Goal: Find specific page/section

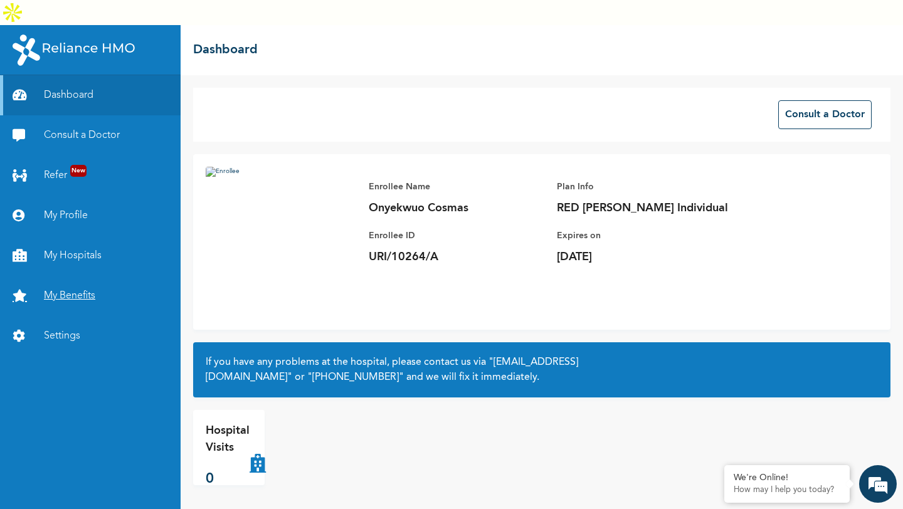
click at [76, 276] on link "My Benefits" at bounding box center [90, 296] width 181 height 40
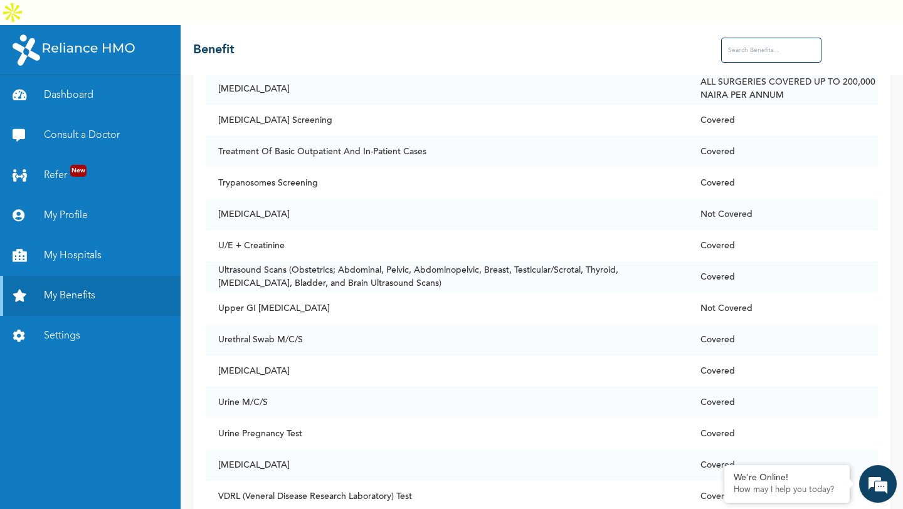
scroll to position [9096, 0]
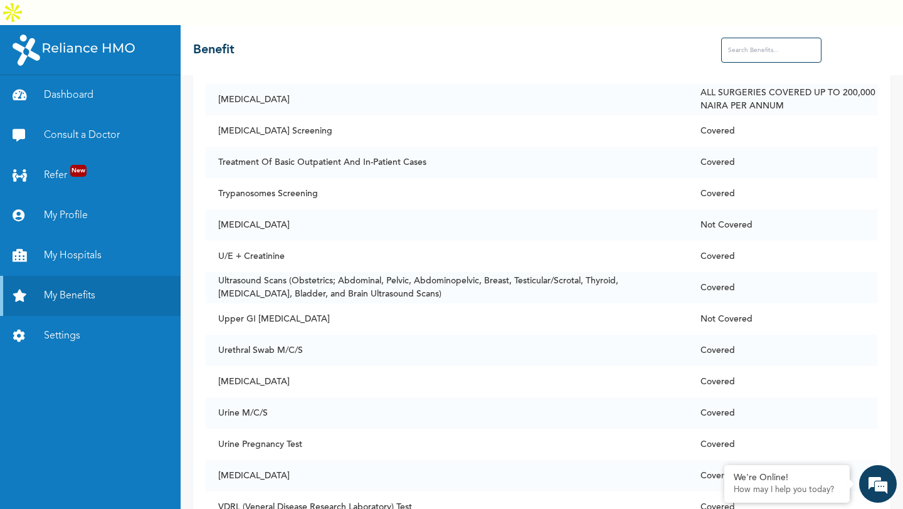
click at [765, 38] on input "text" at bounding box center [771, 50] width 100 height 25
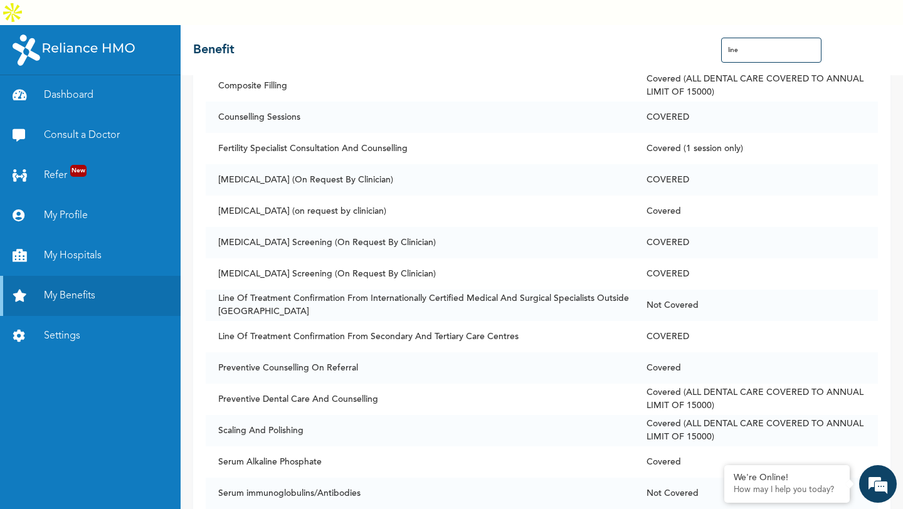
scroll to position [0, 0]
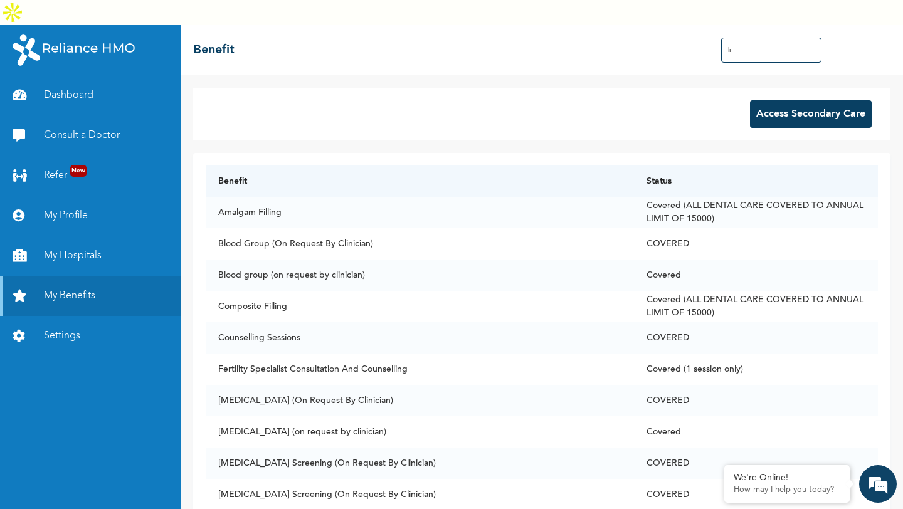
type input "l"
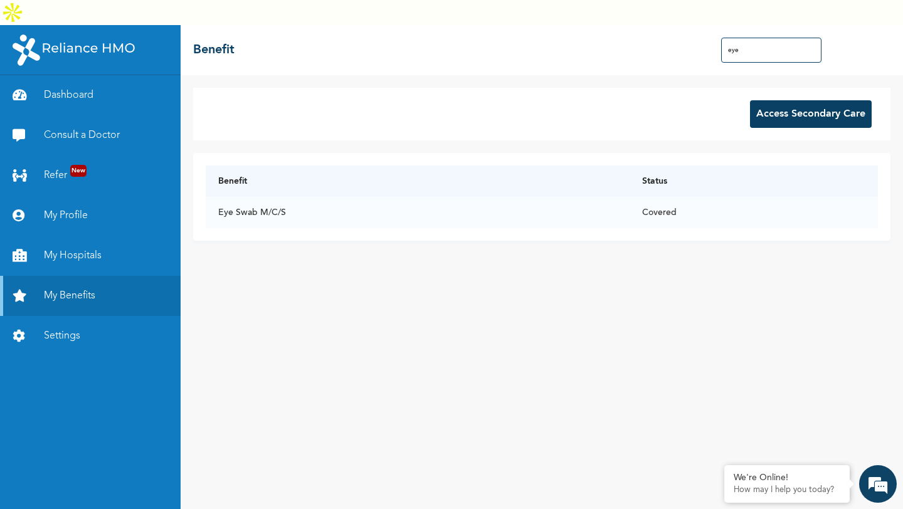
type input "eye"
click at [753, 38] on input "eye" at bounding box center [771, 50] width 100 height 25
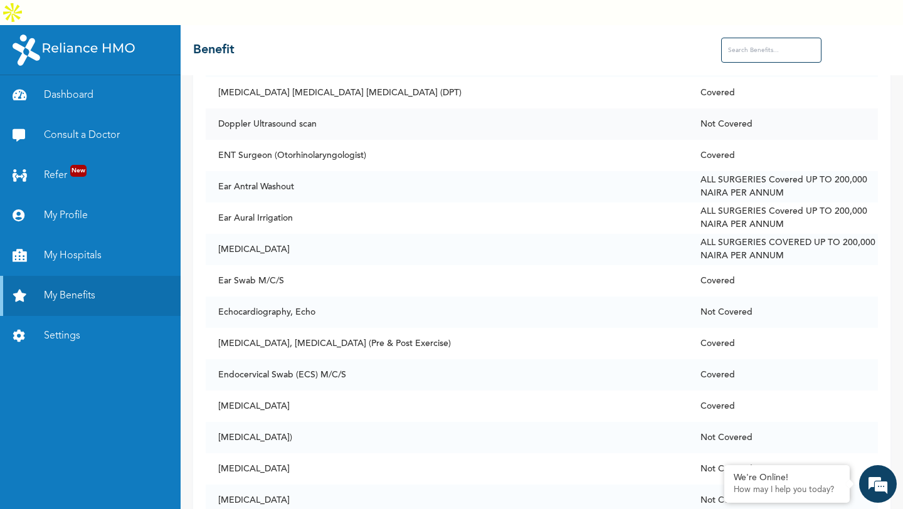
scroll to position [2348, 0]
click at [82, 236] on link "My Hospitals" at bounding box center [90, 256] width 181 height 40
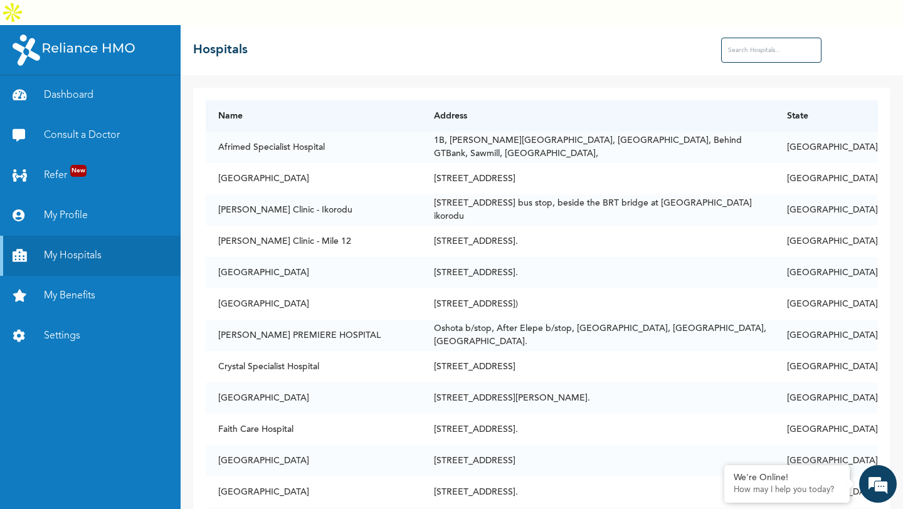
click at [764, 38] on input "text" at bounding box center [771, 50] width 100 height 25
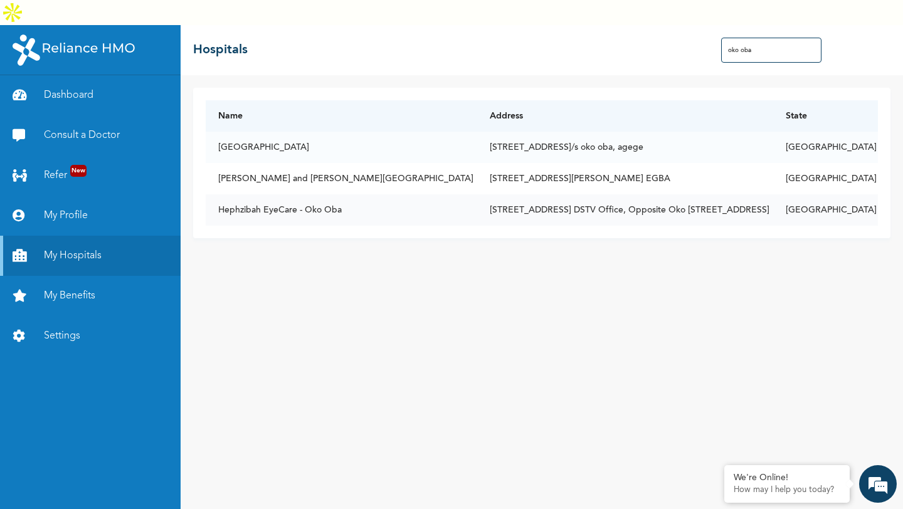
type input "oko oba"
click at [625, 194] on td "[STREET_ADDRESS] DSTV Office, Opposite Oko [STREET_ADDRESS]" at bounding box center [625, 209] width 296 height 31
click at [301, 194] on td "Hephzibah EyeCare - Oko Oba" at bounding box center [342, 209] width 272 height 31
click at [250, 194] on td "Hephzibah EyeCare - Oko Oba" at bounding box center [342, 209] width 272 height 31
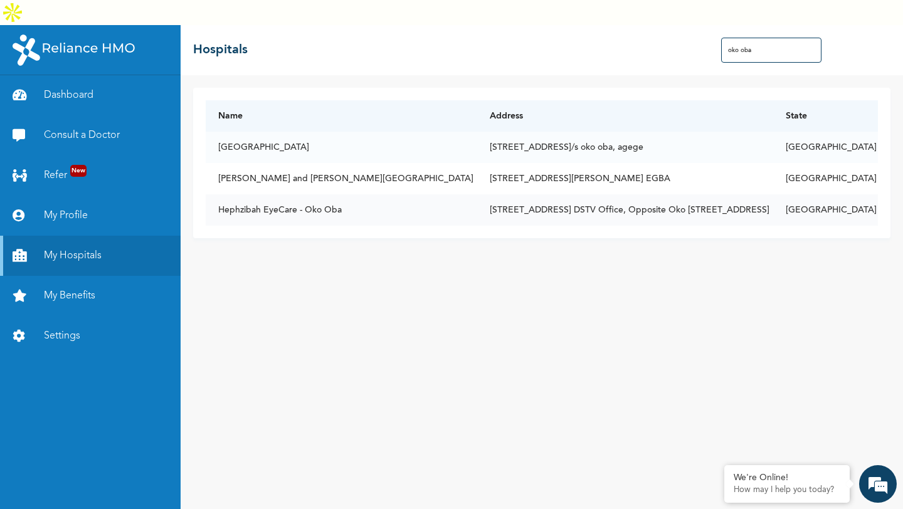
click at [250, 194] on td "Hephzibah EyeCare - Oko Oba" at bounding box center [342, 209] width 272 height 31
click at [759, 38] on input "oko oba" at bounding box center [771, 50] width 100 height 25
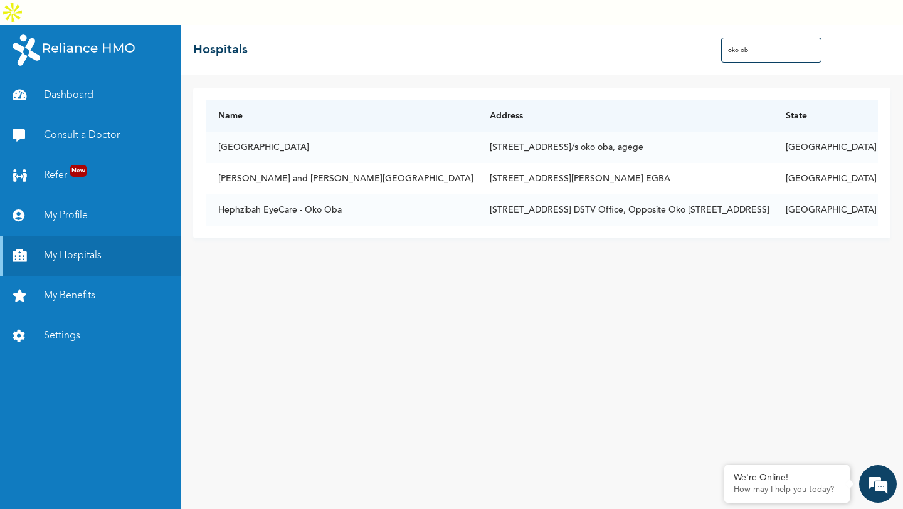
type input "oko oba"
click at [249, 194] on td "Hephzibah EyeCare - Oko Oba" at bounding box center [342, 209] width 272 height 31
copy td "Hephzibah EyeCare - Oko Oba"
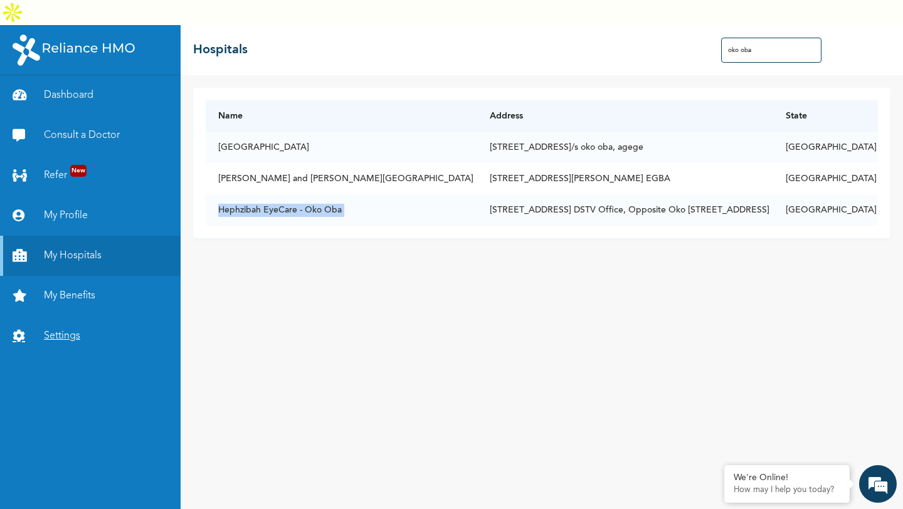
click at [73, 316] on link "Settings" at bounding box center [90, 336] width 181 height 40
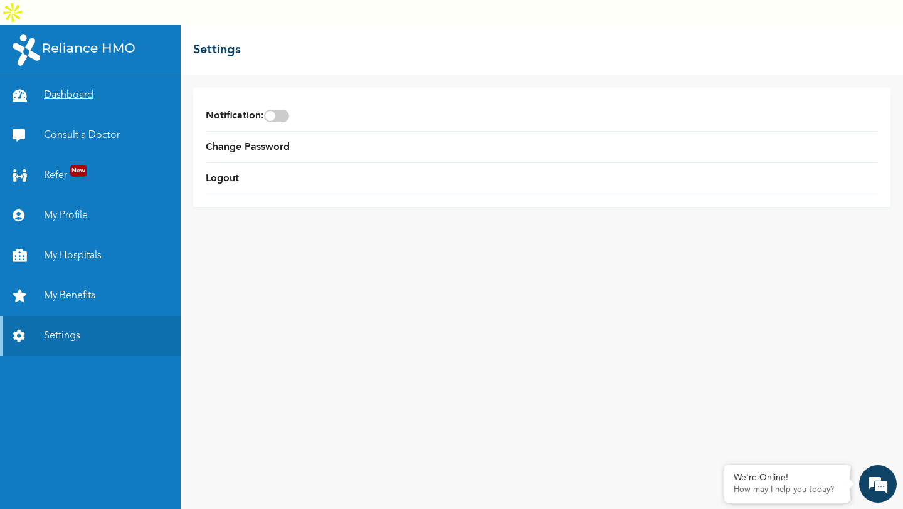
click at [88, 76] on link "Dashboard" at bounding box center [90, 95] width 181 height 40
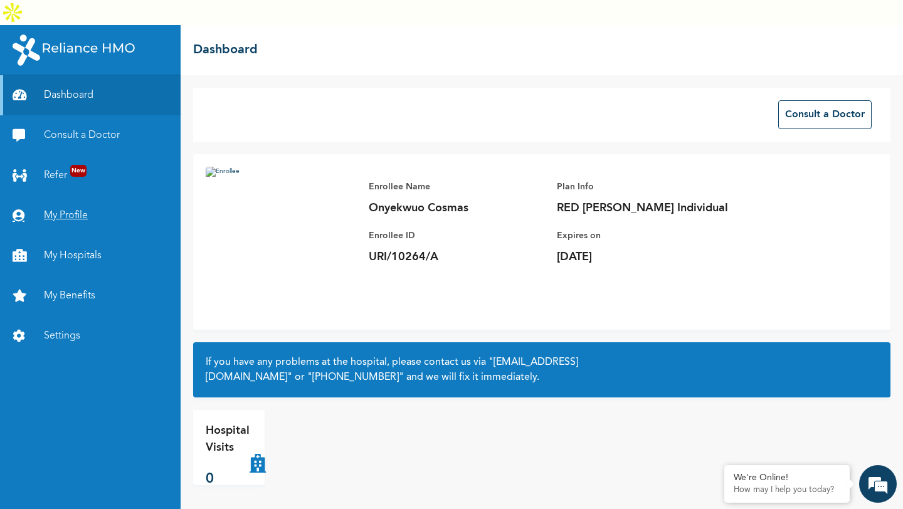
click at [76, 196] on link "My Profile" at bounding box center [90, 216] width 181 height 40
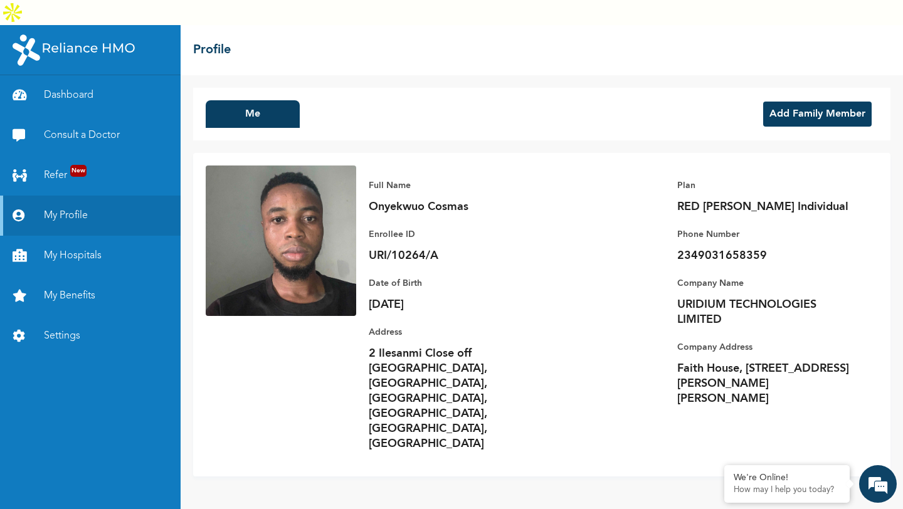
click at [806, 102] on button "Add Family Member" at bounding box center [817, 114] width 108 height 25
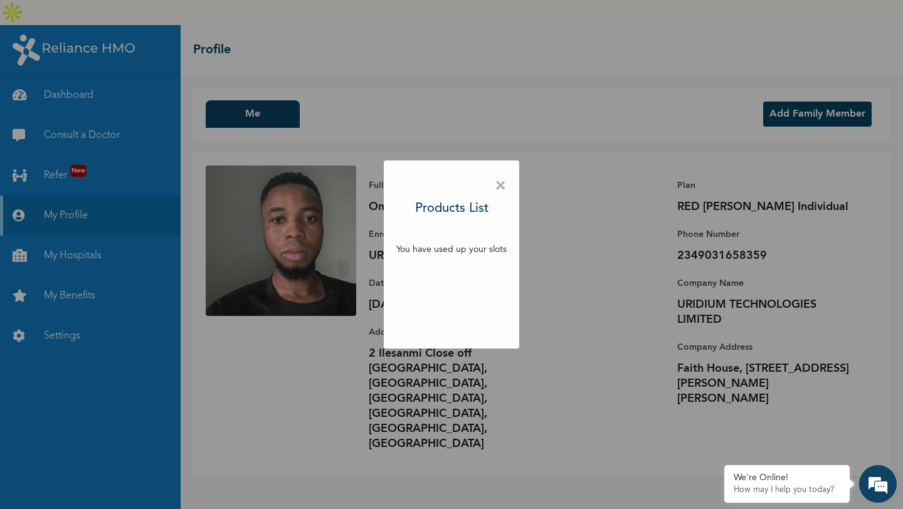
click at [500, 186] on span "×" at bounding box center [501, 186] width 12 height 26
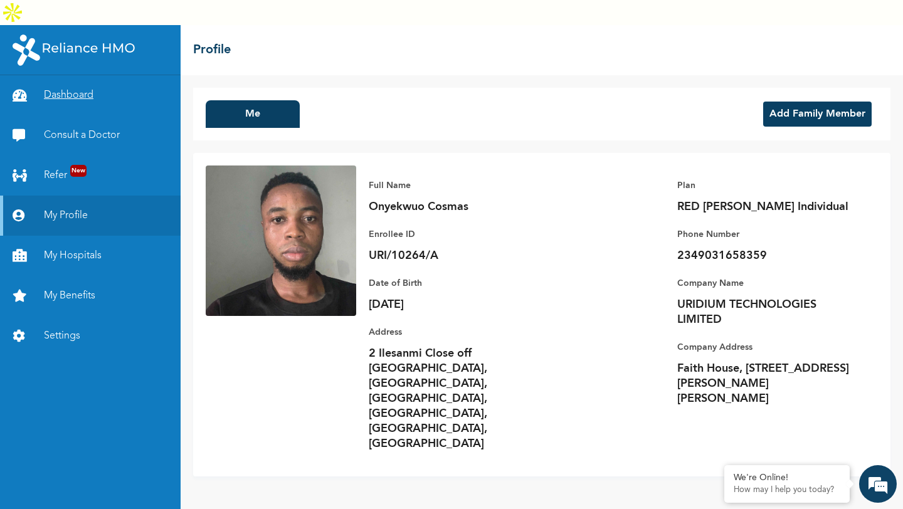
click at [101, 75] on link "Dashboard" at bounding box center [90, 95] width 181 height 40
